Goal: Transaction & Acquisition: Purchase product/service

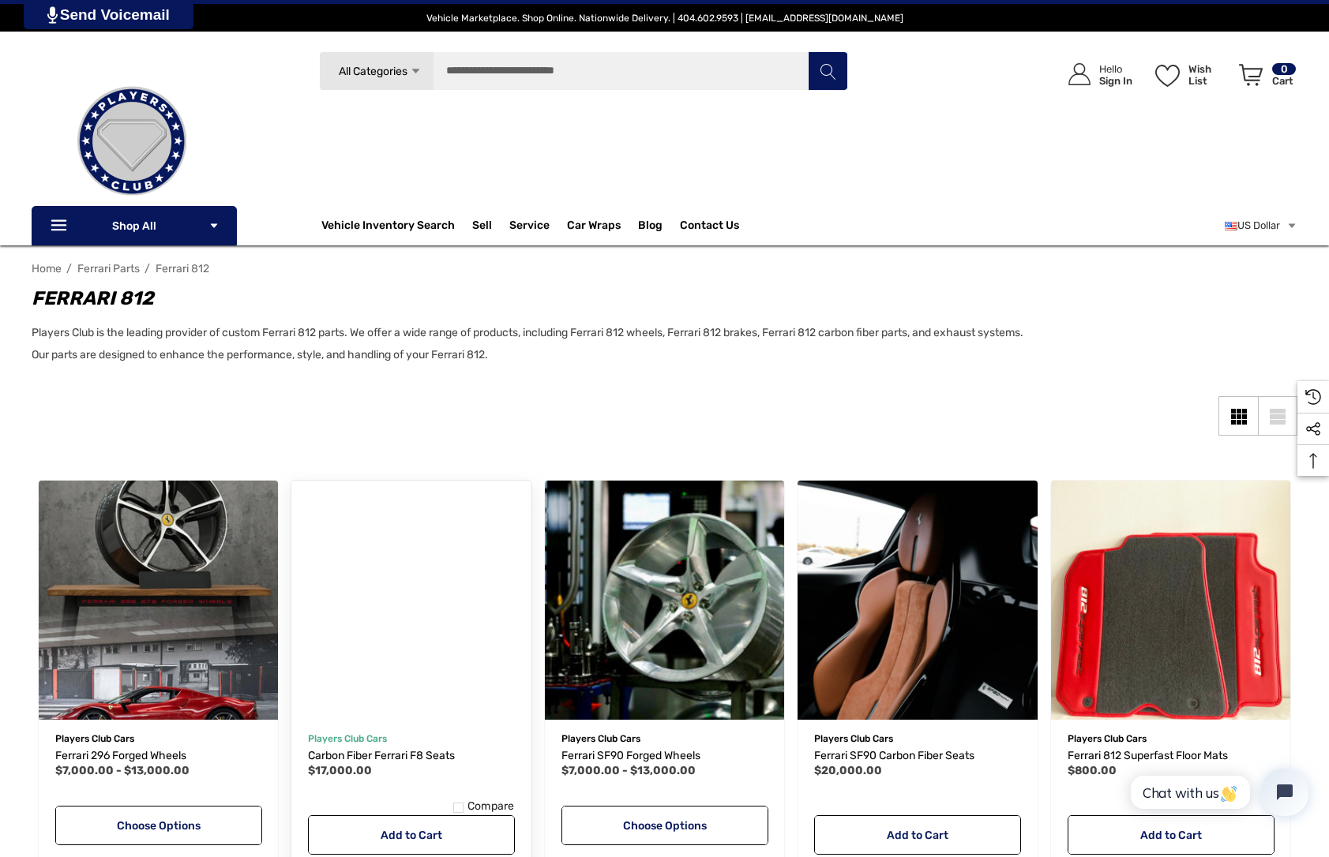
click at [412, 727] on div "Players Club Cars Carbon Fiber Ferrari F8 Seats Indulge in the pinnacle of auto…" at bounding box center [411, 791] width 240 height 159
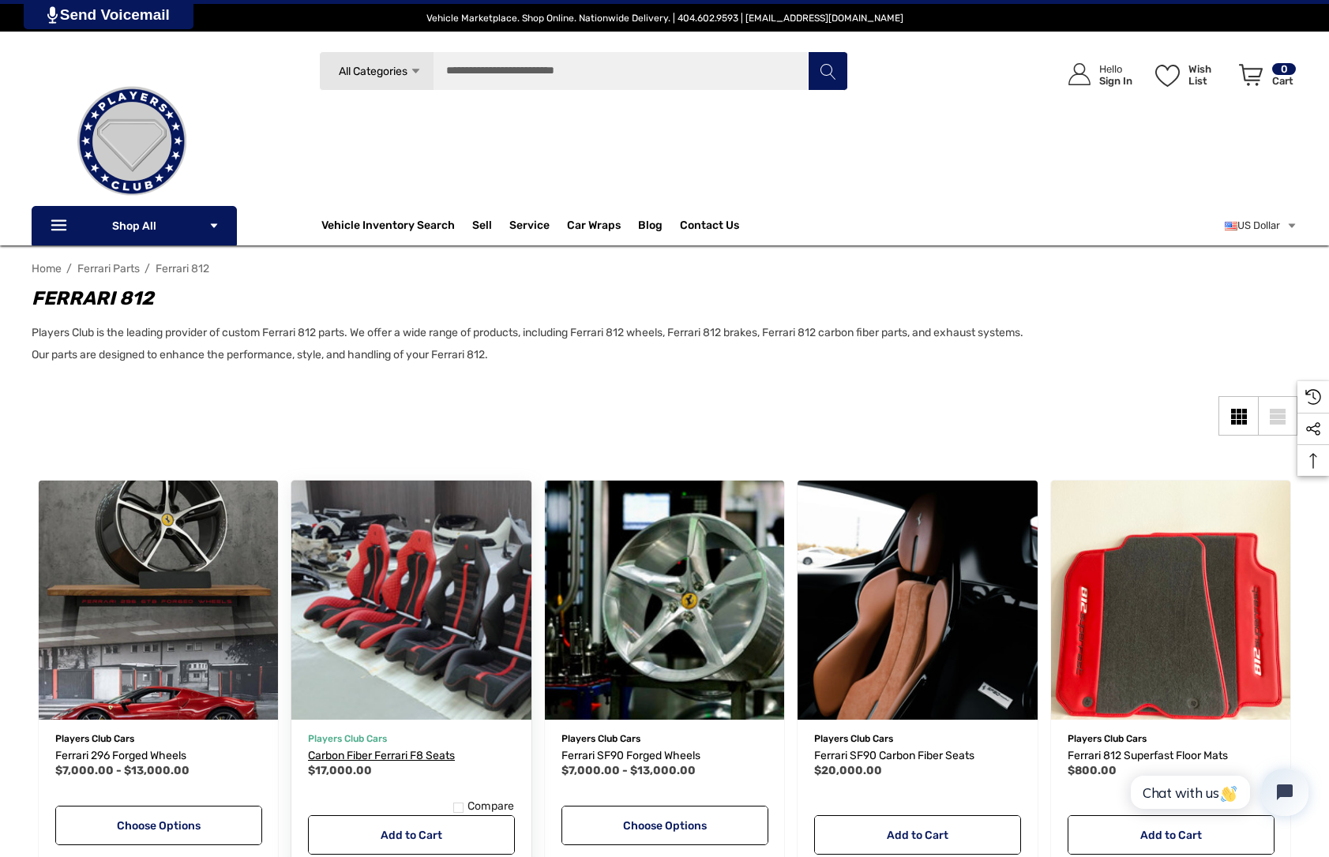
click at [396, 749] on span "Carbon Fiber Ferrari F8 Seats" at bounding box center [381, 755] width 147 height 13
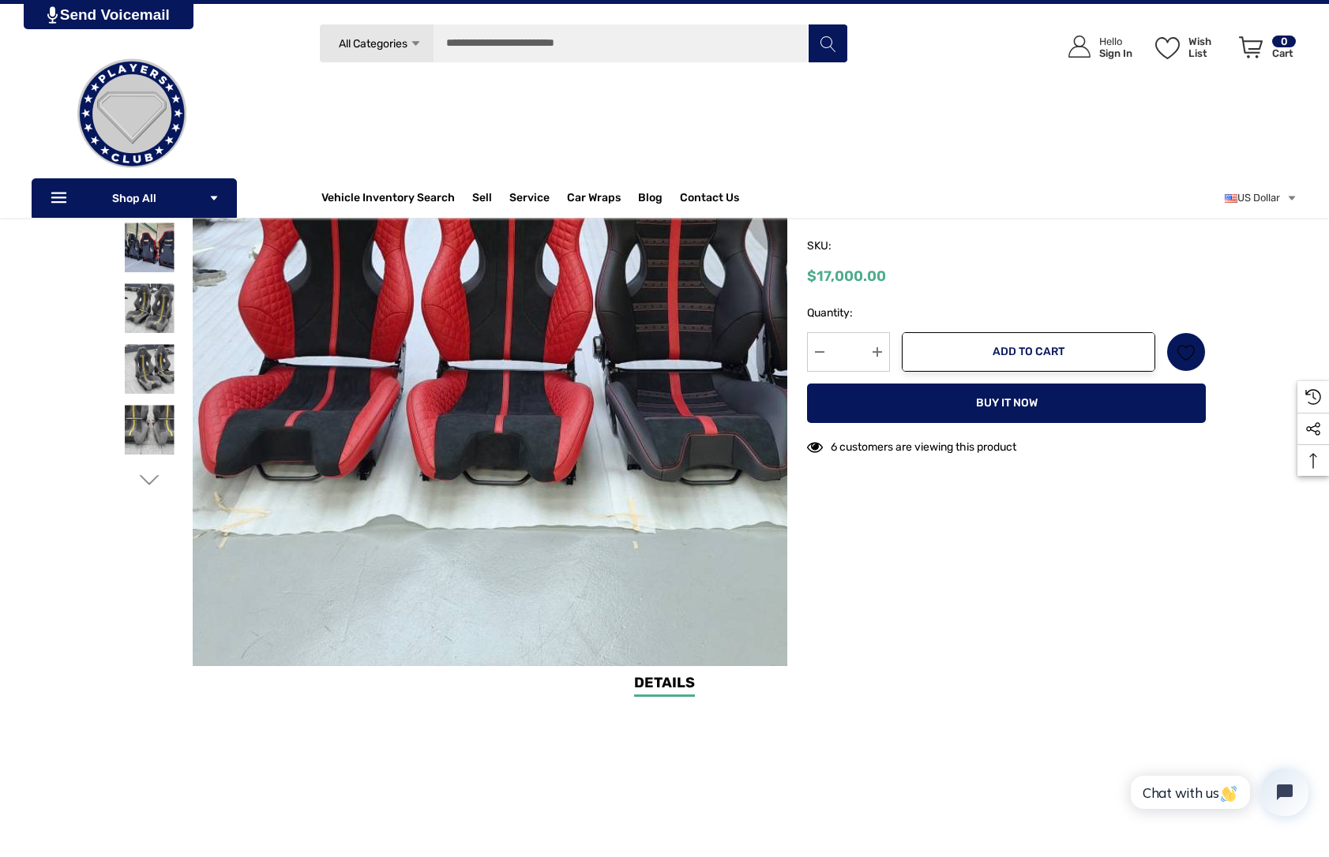
scroll to position [109, 0]
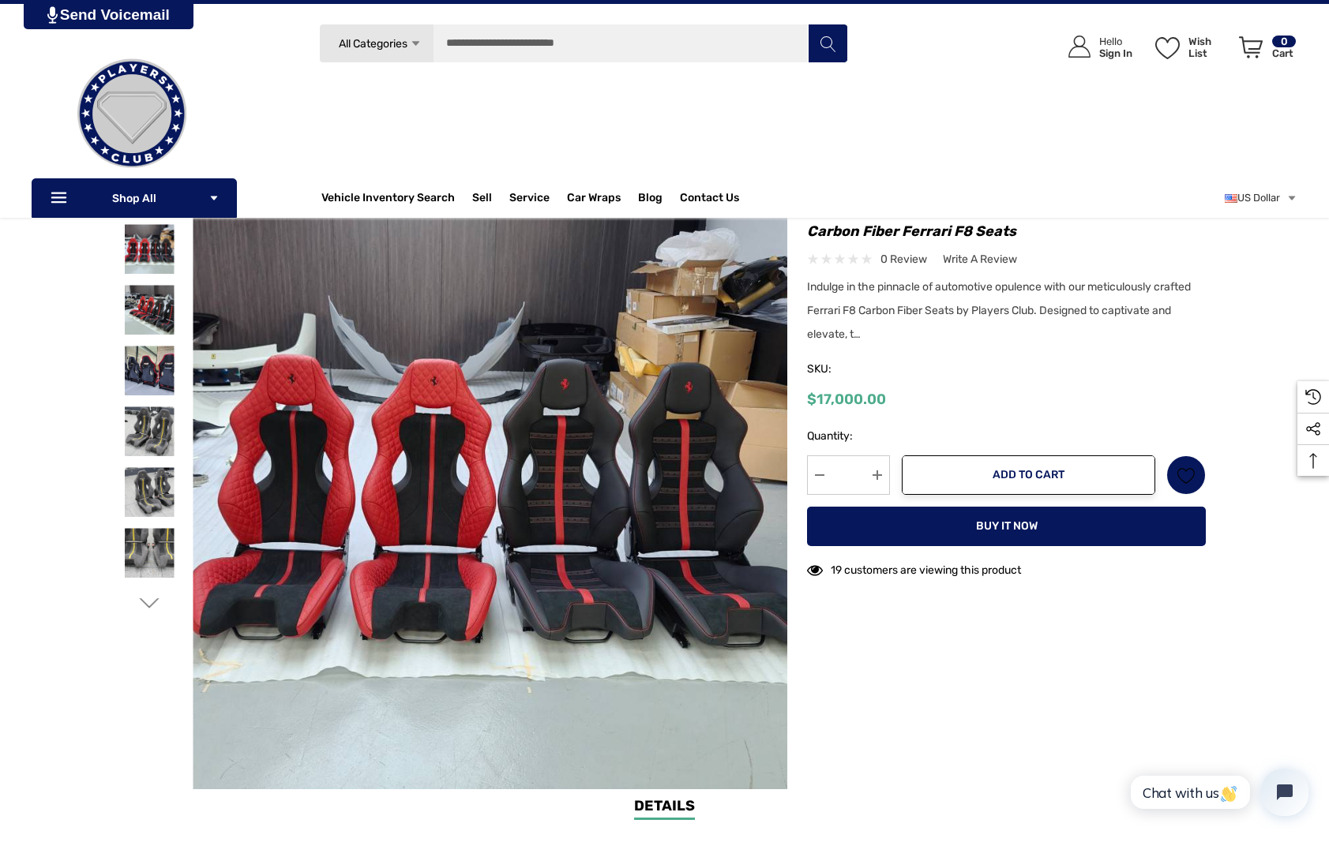
click at [962, 680] on div at bounding box center [664, 492] width 1081 height 594
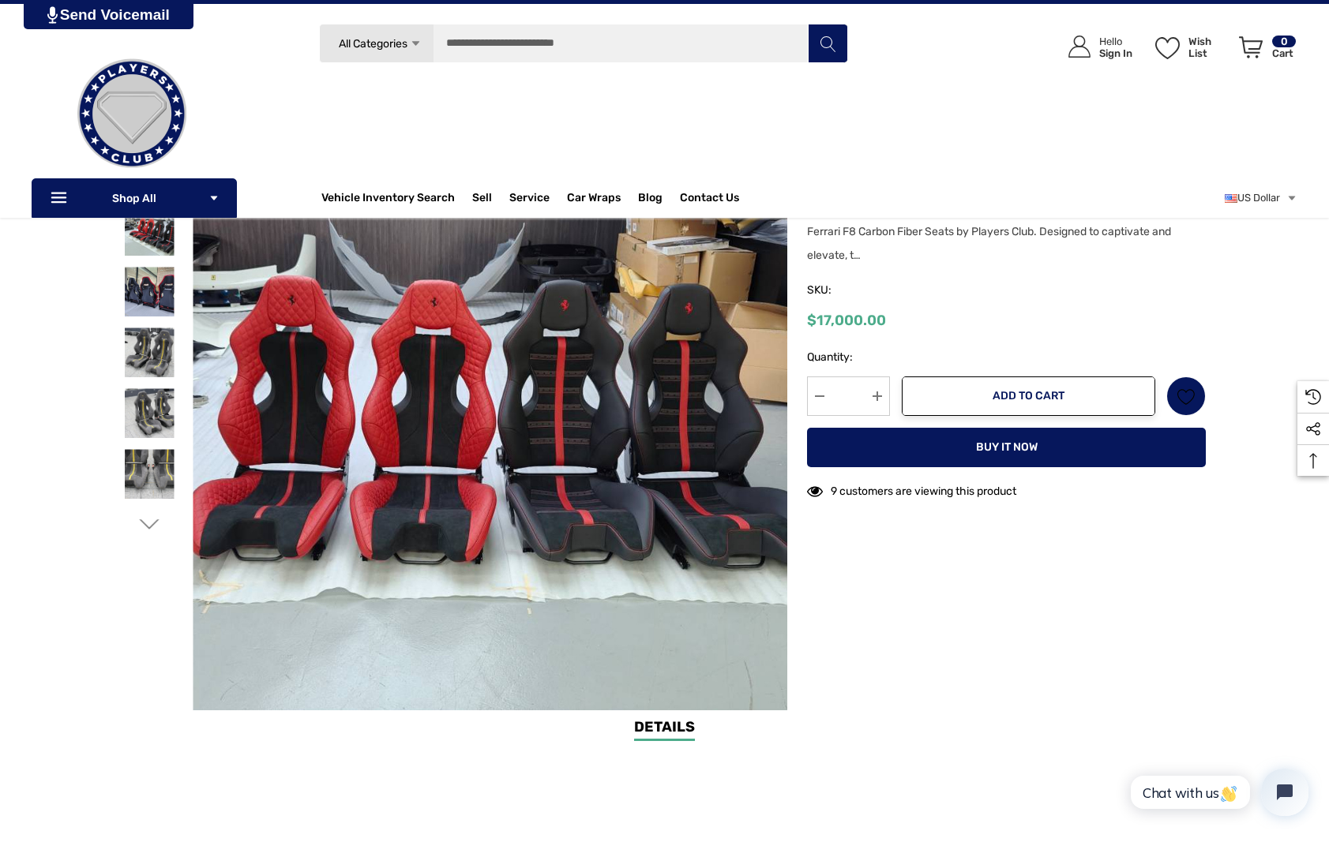
scroll to position [0, 0]
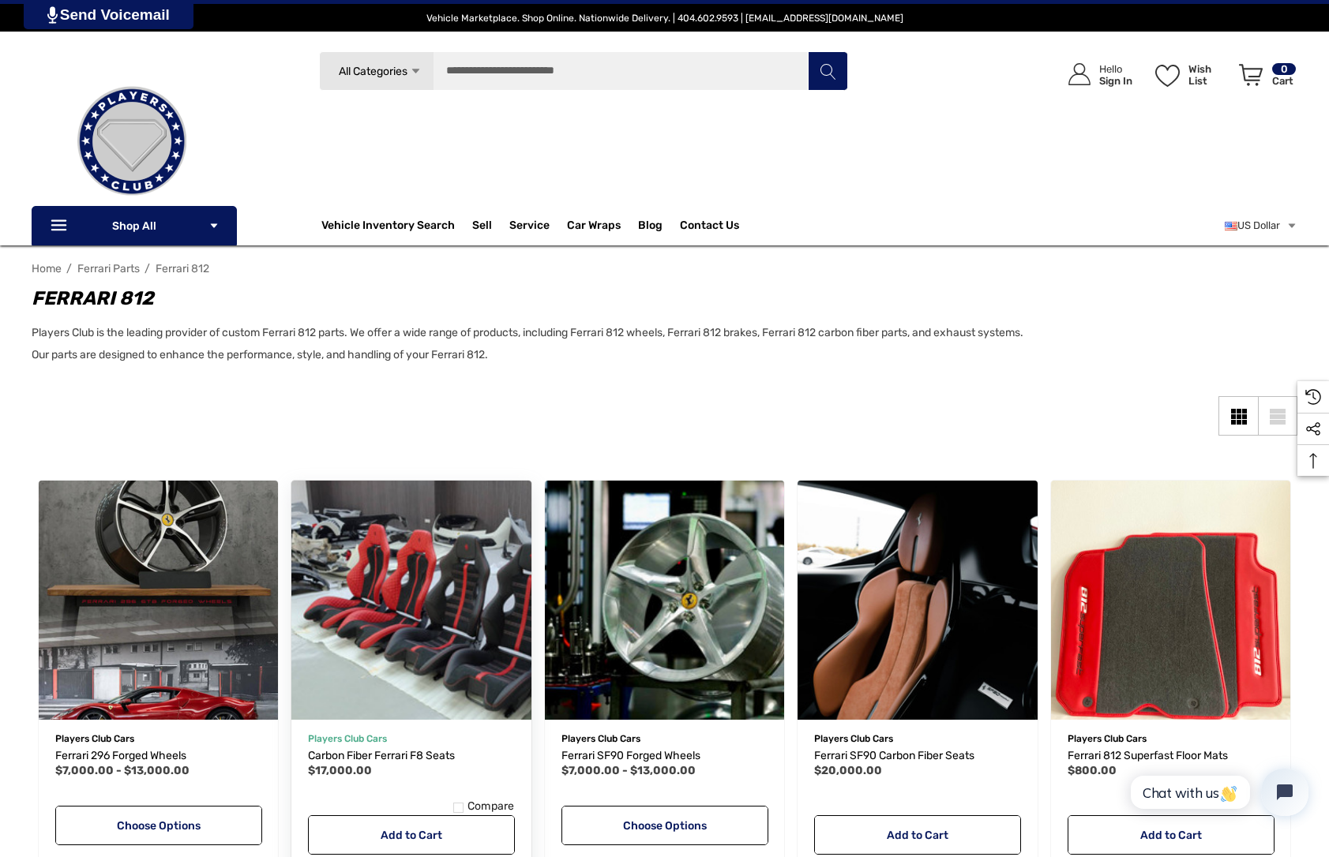
click at [385, 596] on img "Carbon Fiber Ferrari F8 Seats,$17,000.00\a" at bounding box center [411, 600] width 264 height 264
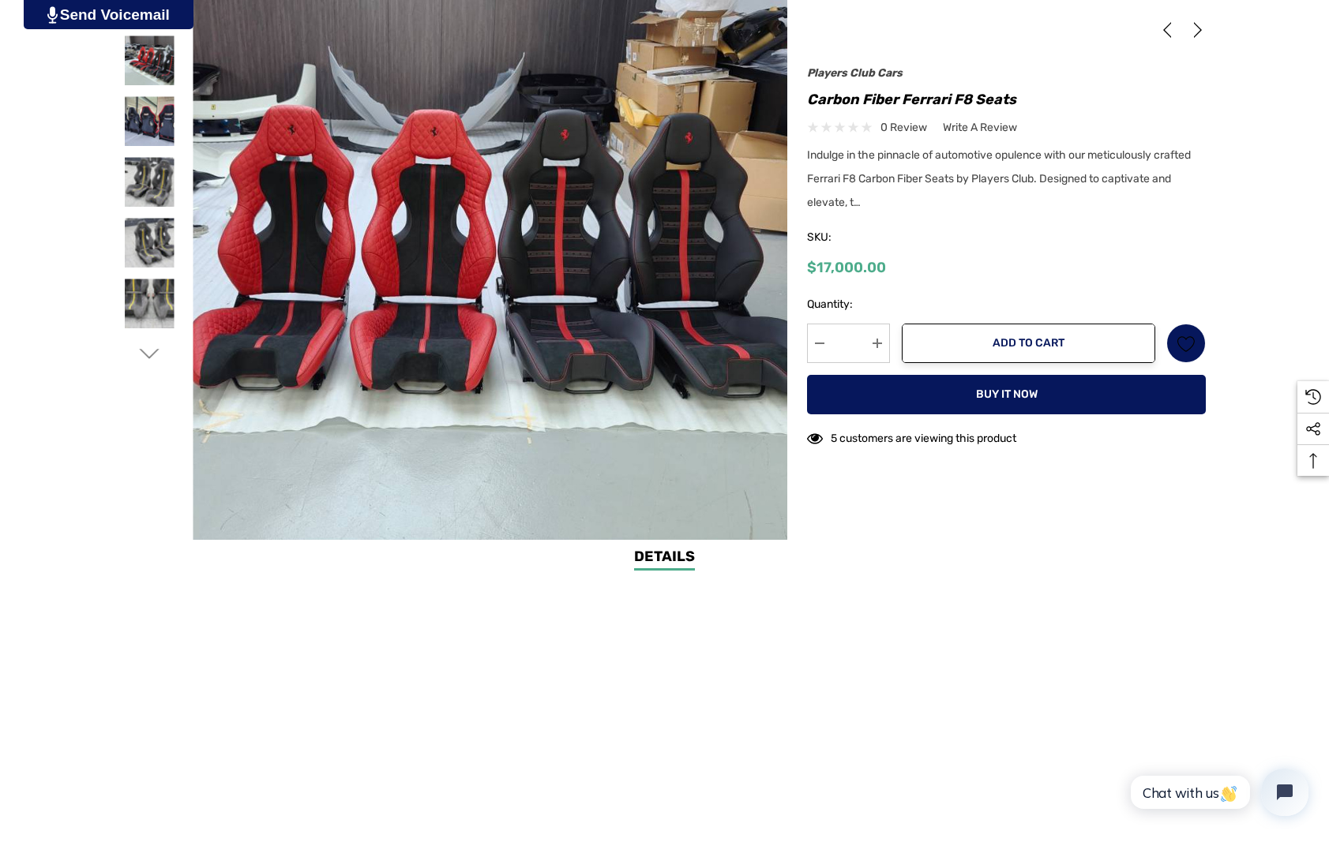
scroll to position [637, 0]
